Goal: Check status: Check status

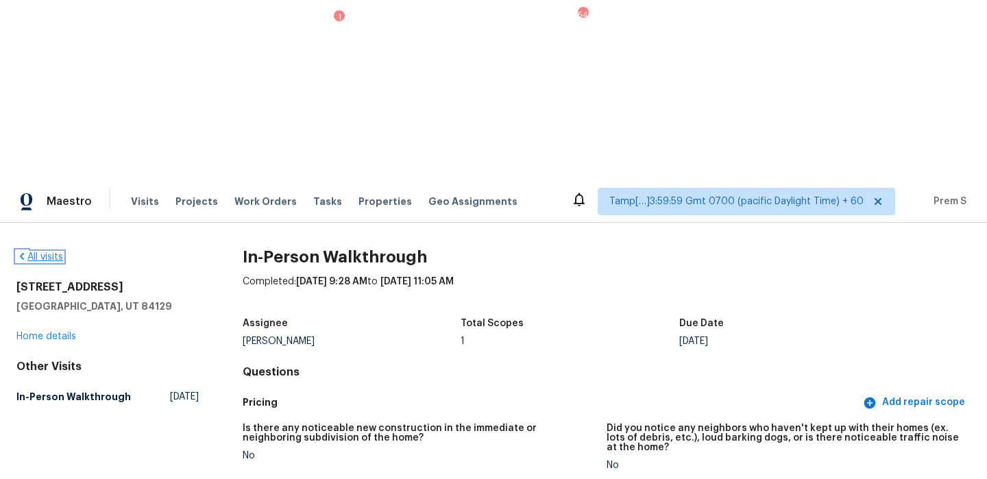
click at [58, 252] on link "All visits" at bounding box center [39, 257] width 47 height 10
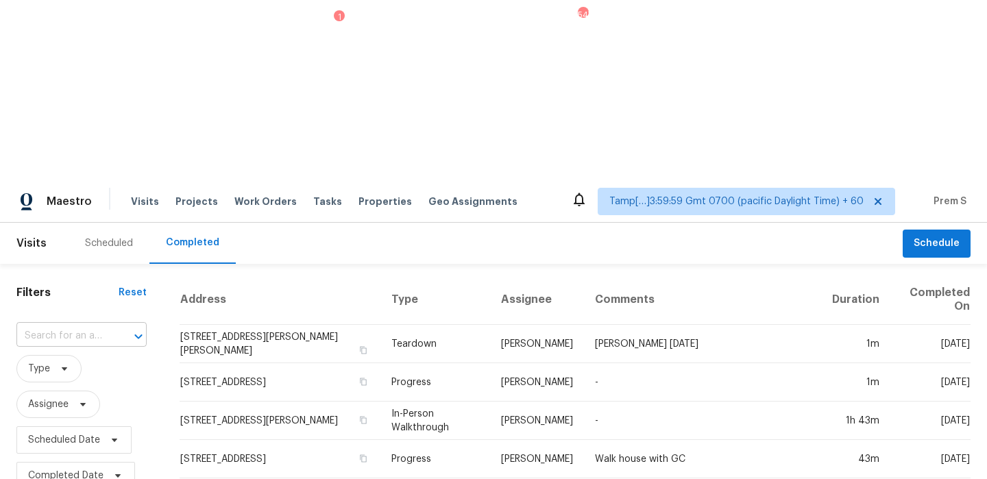
click at [96, 325] on input "text" at bounding box center [62, 335] width 92 height 21
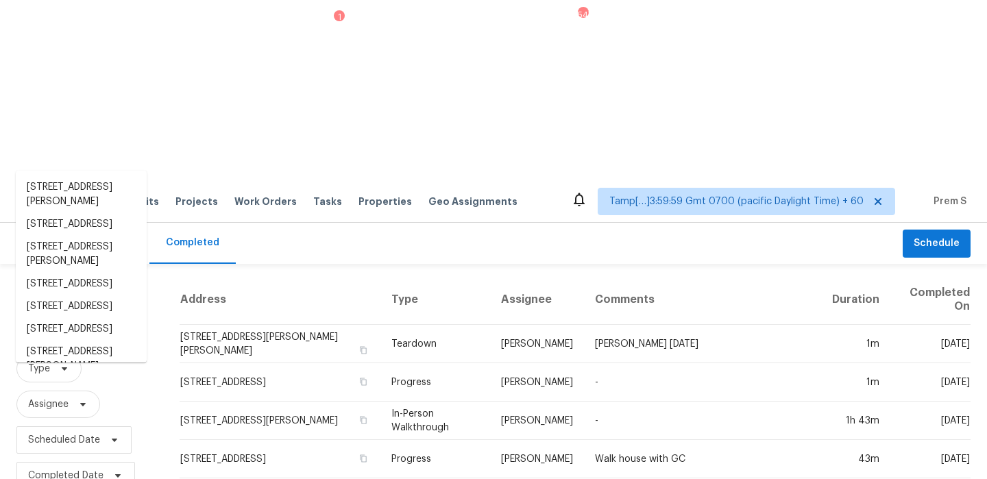
paste input "[STREET_ADDRESS][PERSON_NAME][PERSON_NAME]"
type input "[STREET_ADDRESS][PERSON_NAME][PERSON_NAME]"
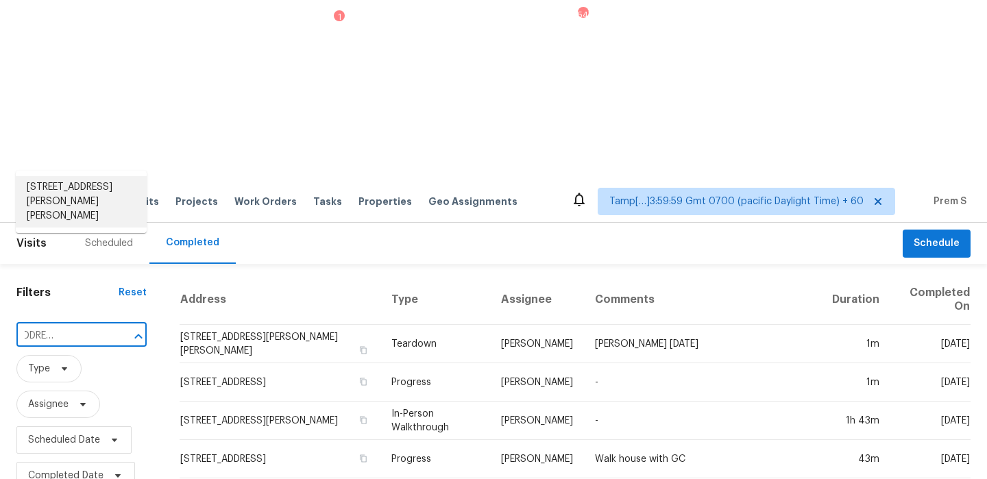
click at [65, 192] on li "[STREET_ADDRESS][PERSON_NAME][PERSON_NAME]" at bounding box center [81, 201] width 131 height 51
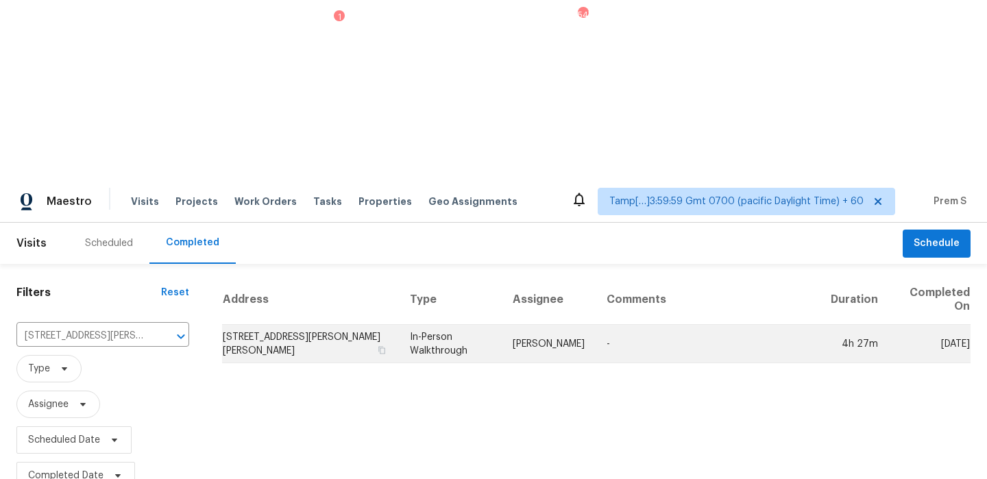
click at [270, 325] on td "[STREET_ADDRESS][PERSON_NAME][PERSON_NAME]" at bounding box center [310, 344] width 177 height 38
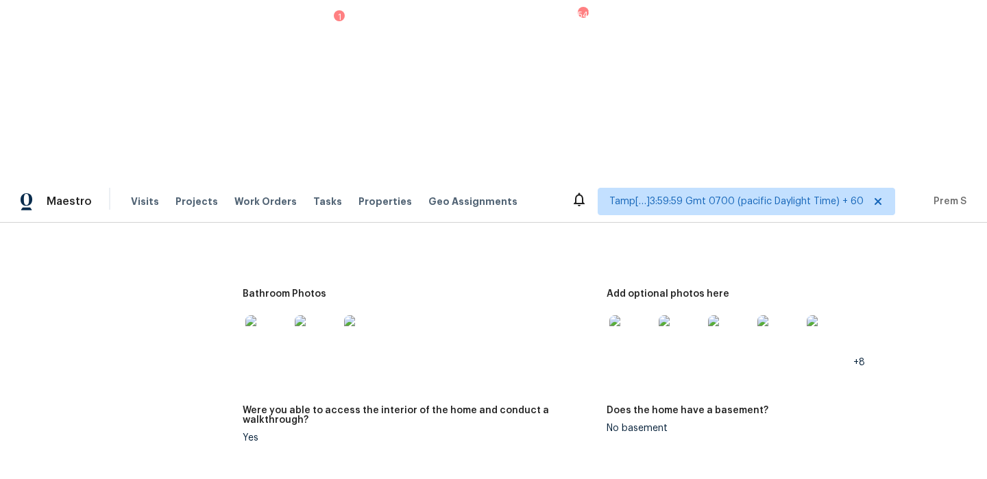
scroll to position [1503, 0]
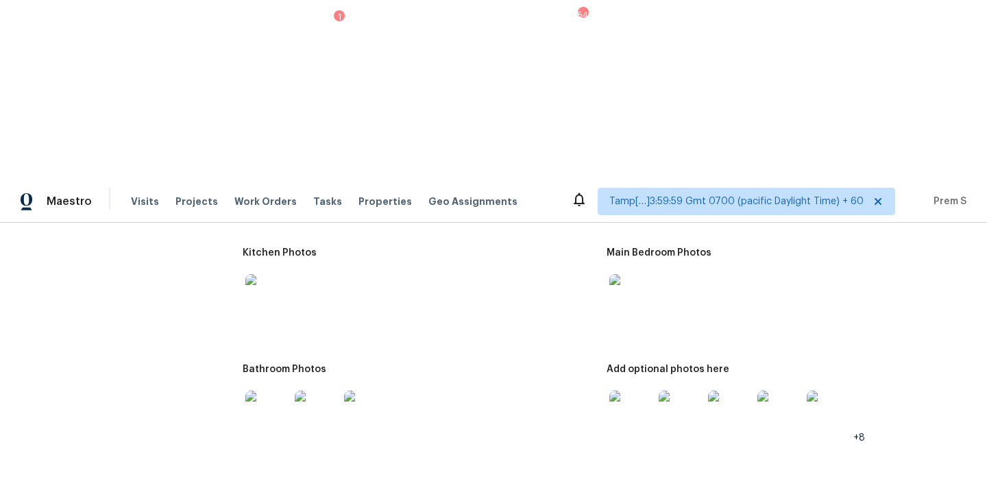
click at [632, 274] on img at bounding box center [631, 296] width 44 height 44
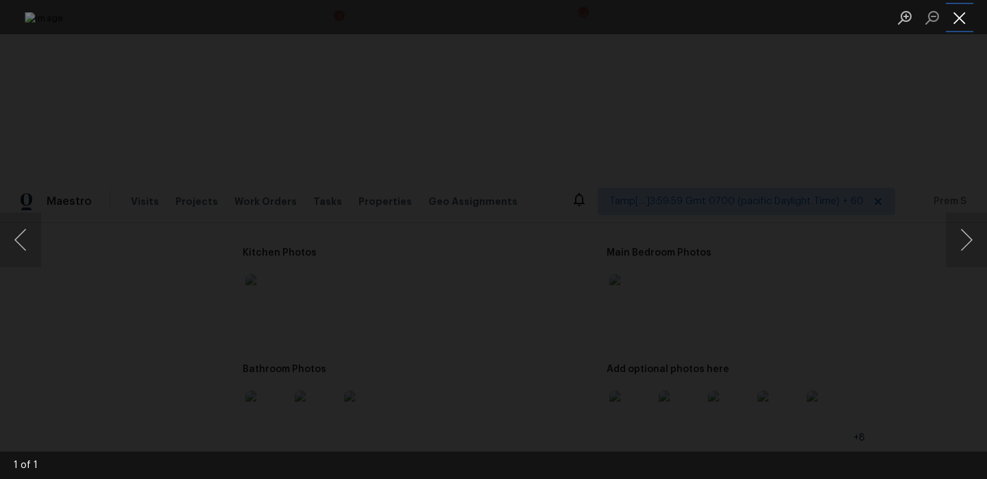
click at [961, 27] on button "Close lightbox" at bounding box center [958, 17] width 27 height 24
